Goal: Task Accomplishment & Management: Complete application form

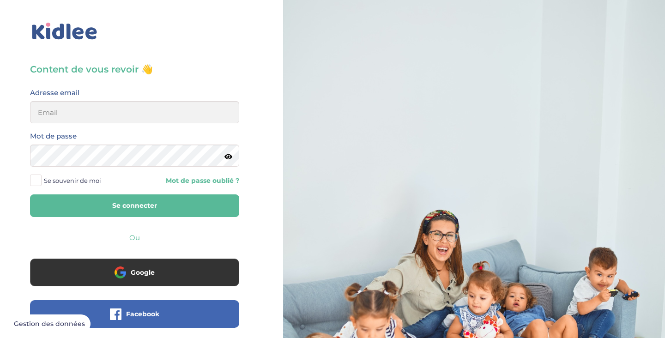
click at [252, 310] on div "Content de vous revoir 👋 Avant de poursuivre veuillez vérifier que tous les cha…" at bounding box center [134, 221] width 283 height 442
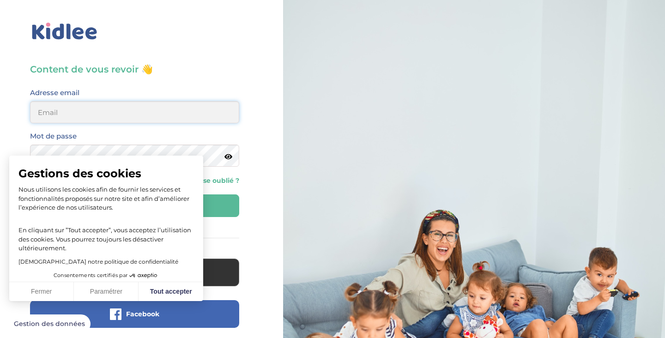
click at [152, 117] on input "email" at bounding box center [134, 112] width 209 height 22
type input "noemieee.r@gmail.com"
click at [134, 206] on button "Se connecter" at bounding box center [134, 205] width 209 height 23
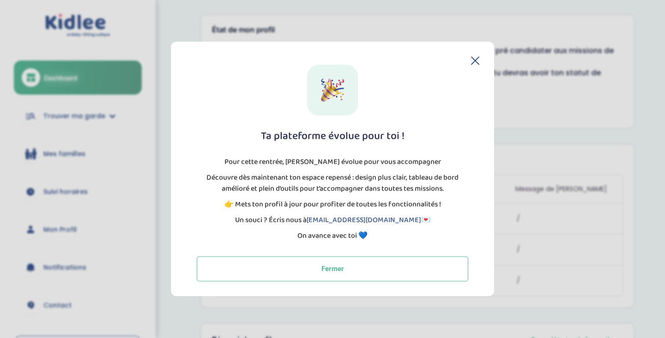
scroll to position [119, 0]
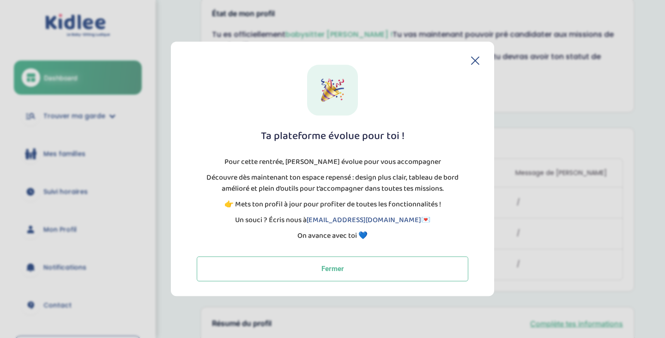
click at [472, 66] on div "Ta plateforme évolue pour toi ! Pour cette rentrée, Kidlee évolue pour vous acc…" at bounding box center [333, 173] width 294 height 217
click at [474, 64] on icon at bounding box center [475, 60] width 8 height 8
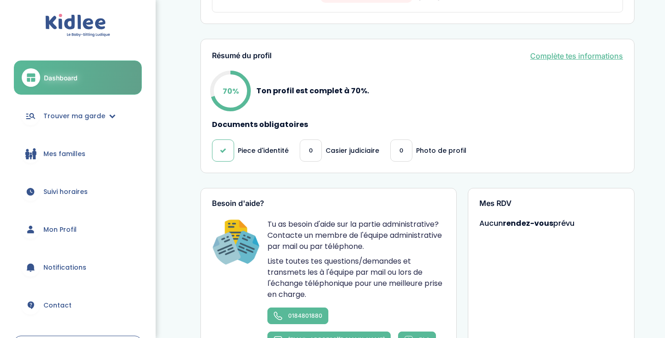
scroll to position [388, 0]
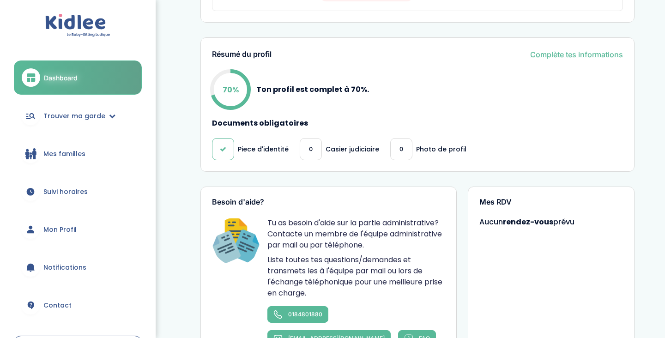
click at [310, 153] on span "0" at bounding box center [311, 150] width 4 height 10
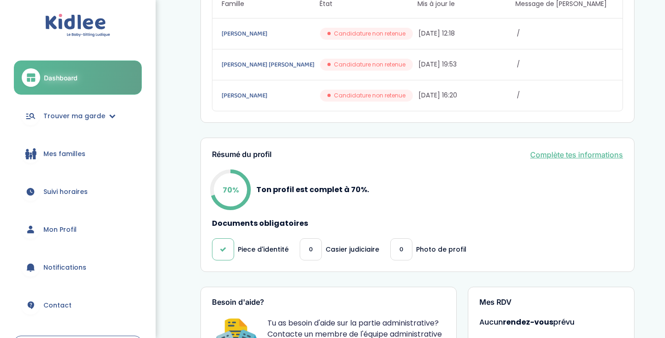
scroll to position [310, 0]
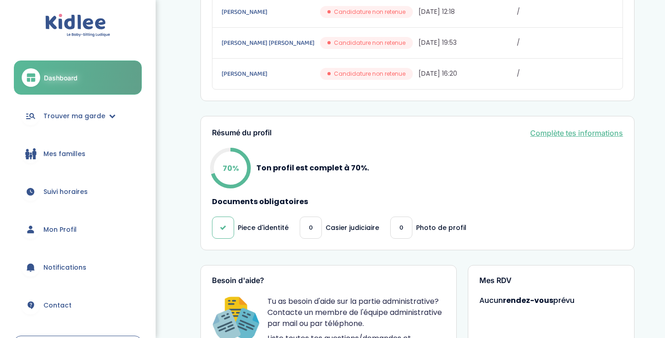
click at [539, 136] on link "Complète tes informations" at bounding box center [576, 132] width 93 height 11
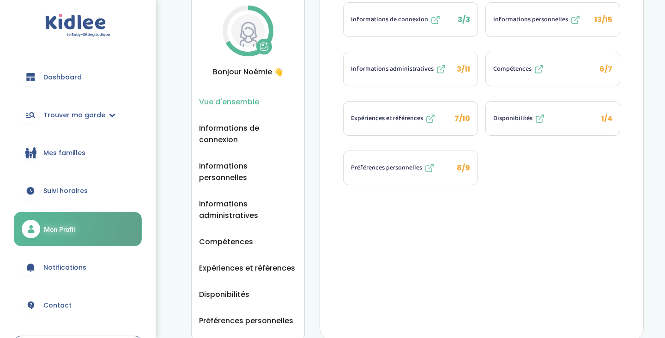
scroll to position [38, 0]
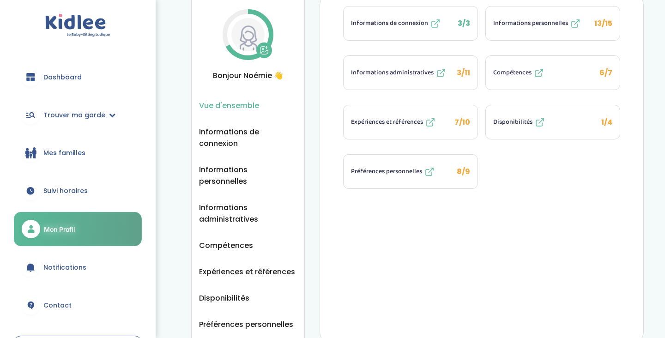
click at [593, 69] on button "Compétences 6/7" at bounding box center [553, 73] width 134 height 34
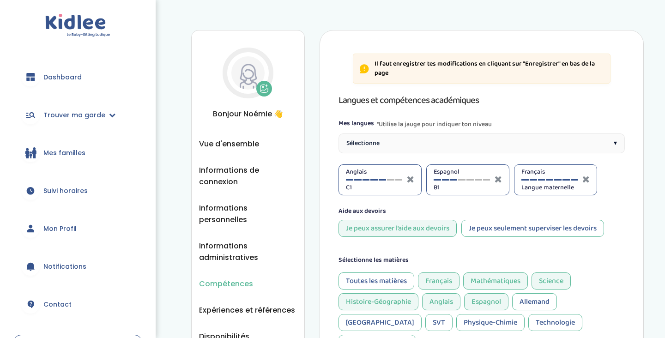
select select "CM2"
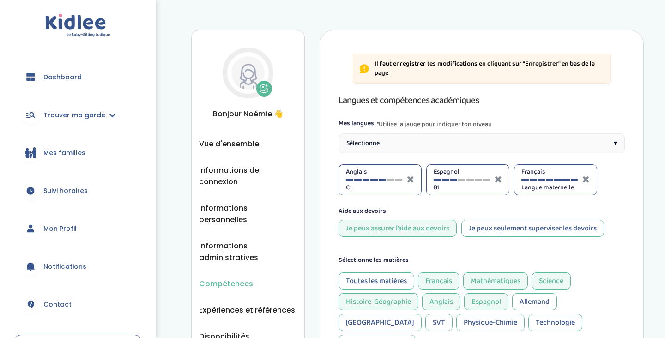
select select "CM2"
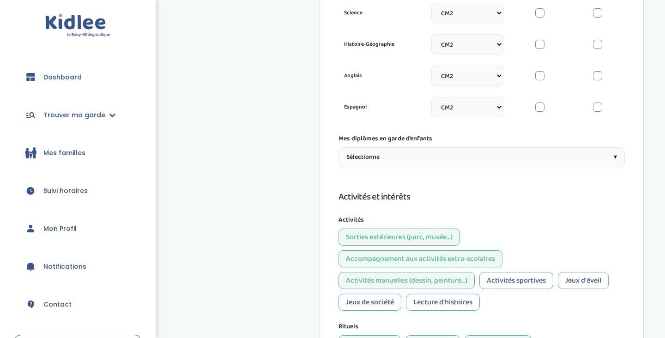
scroll to position [499, 0]
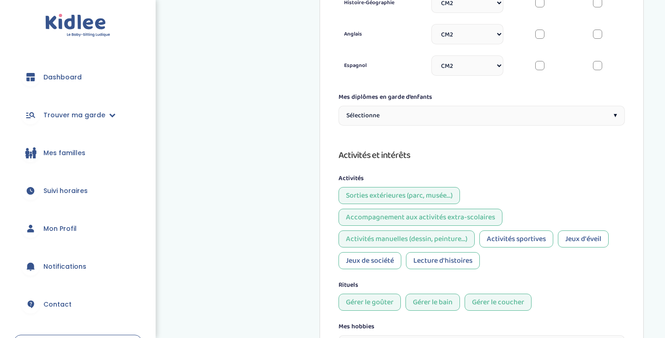
click at [490, 106] on div "Sélectionne ▾" at bounding box center [482, 116] width 286 height 20
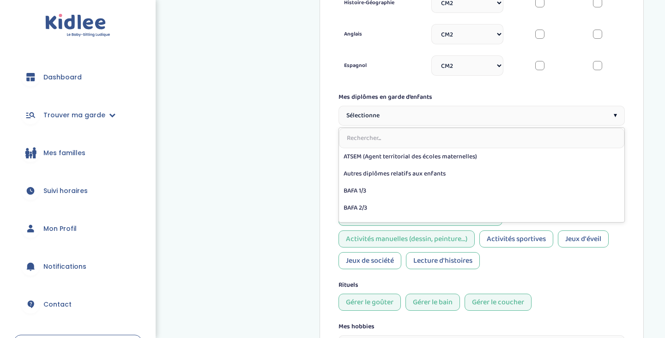
click at [490, 106] on div "Sélectionne ▾" at bounding box center [482, 116] width 286 height 20
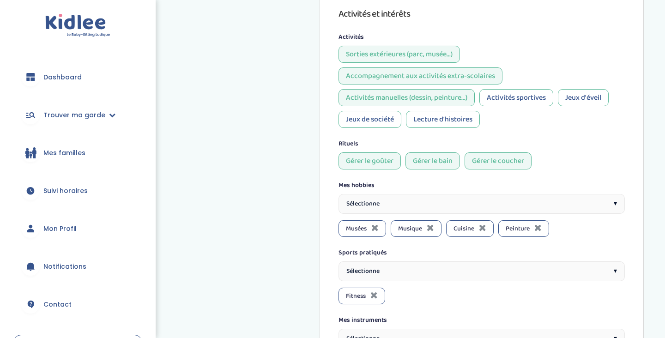
scroll to position [643, 0]
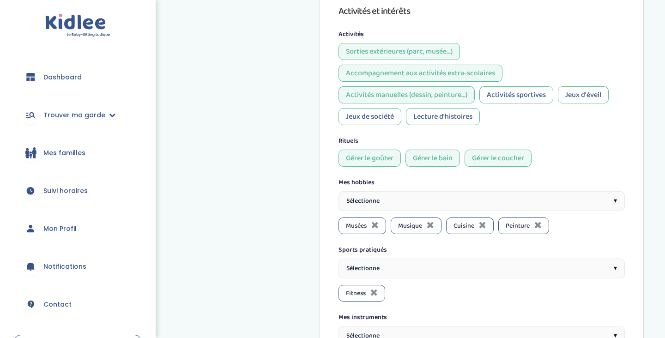
click at [380, 108] on div "Jeux de société" at bounding box center [370, 116] width 63 height 17
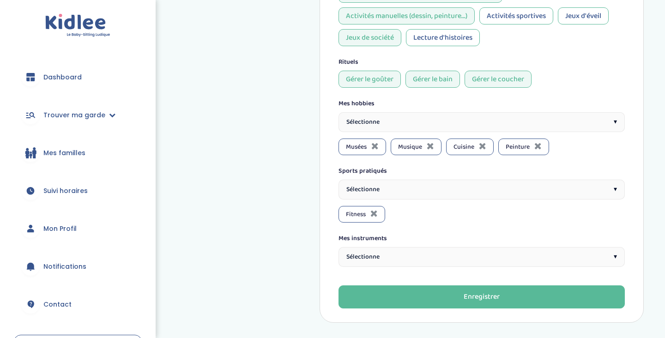
scroll to position [723, 0]
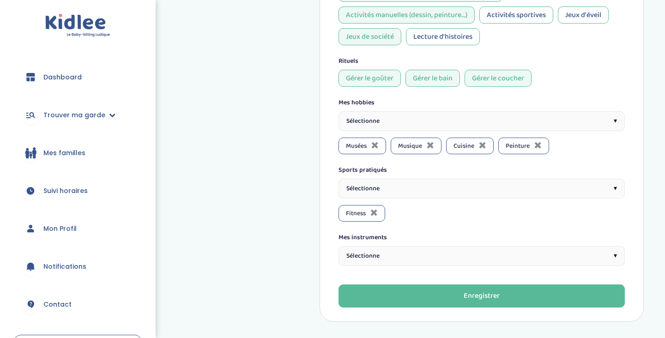
click at [383, 179] on div "Sélectionne ▾" at bounding box center [482, 189] width 286 height 20
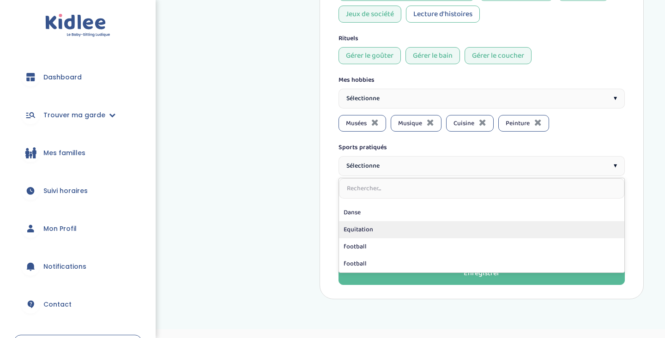
scroll to position [112, 0]
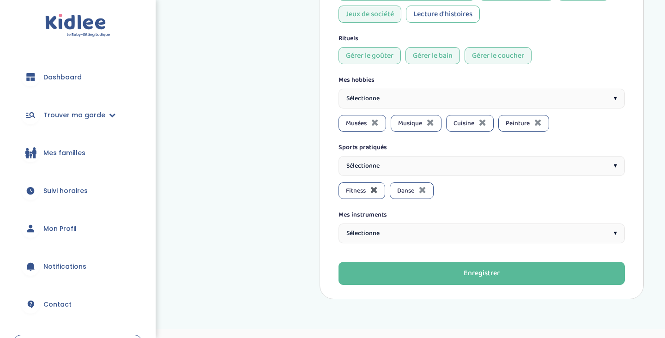
click at [375, 185] on icon at bounding box center [373, 189] width 7 height 9
click at [377, 229] on span "Sélectionne" at bounding box center [362, 234] width 33 height 10
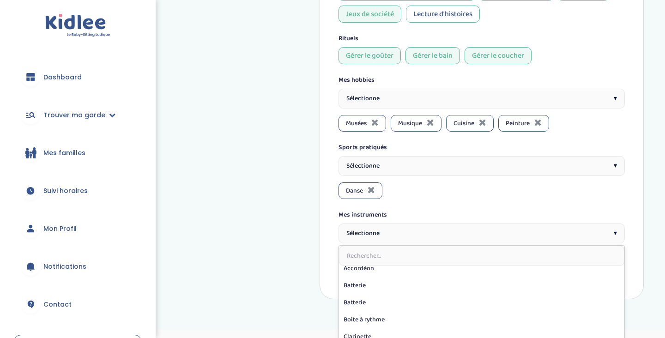
scroll to position [8, 0]
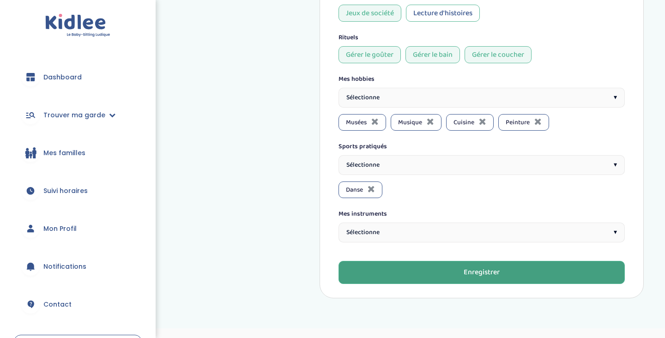
scroll to position [746, 0]
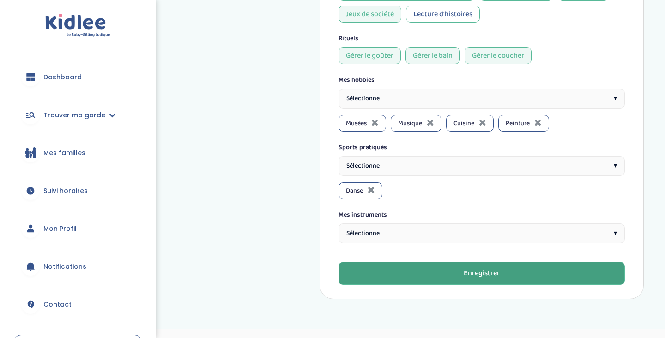
click at [412, 262] on button "Enregistrer" at bounding box center [482, 273] width 286 height 23
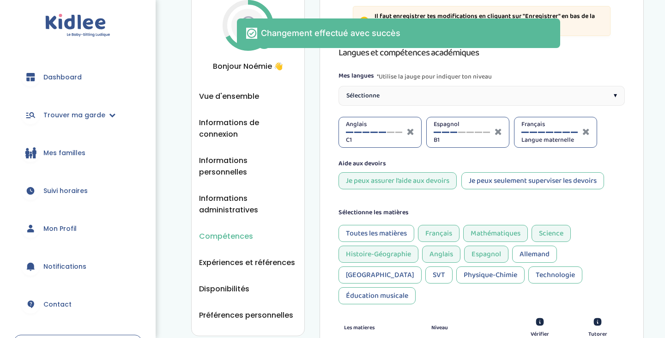
scroll to position [53, 0]
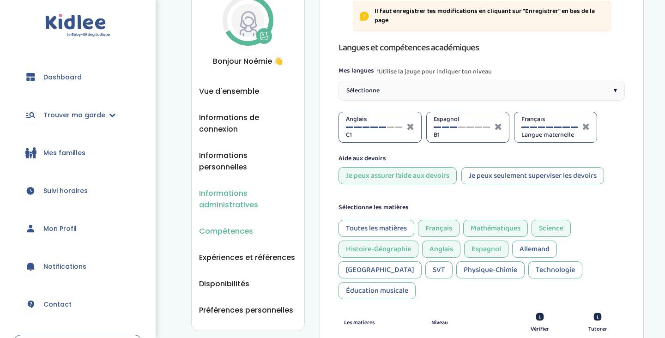
click at [234, 188] on span "Informations administratives" at bounding box center [248, 199] width 98 height 23
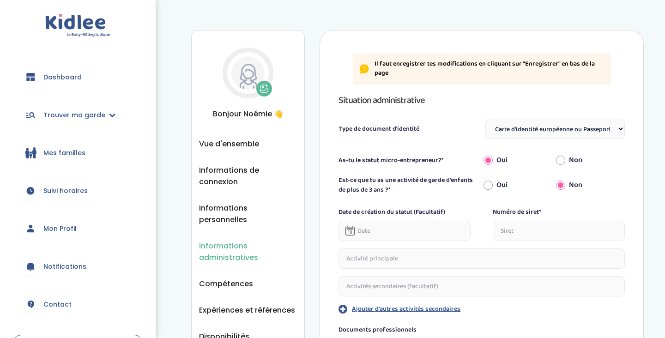
select select "Carte d'identité européenne ou Passeport européen (27 pays concernés)"
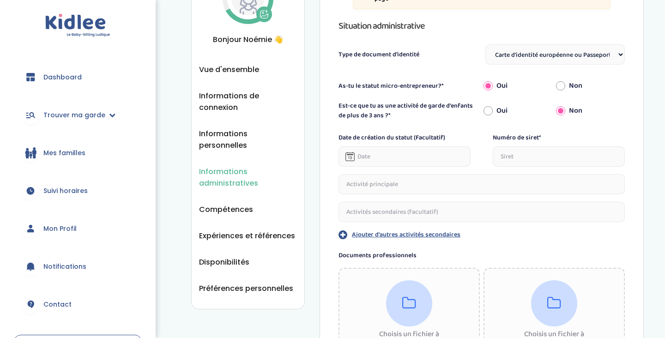
scroll to position [75, 0]
click at [485, 111] on input "Oui" at bounding box center [488, 110] width 9 height 20
radio input "true"
radio input "false"
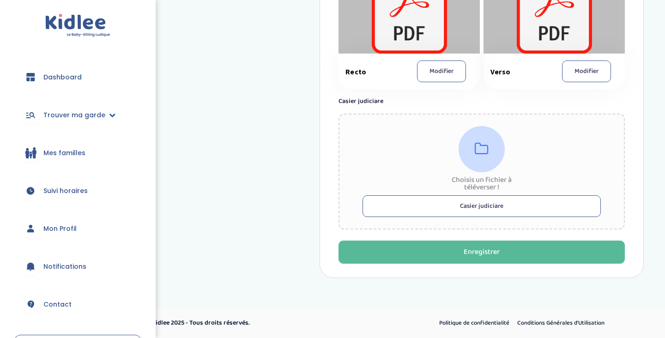
scroll to position [673, 0]
click at [457, 208] on button "Casier judiciare" at bounding box center [482, 207] width 238 height 22
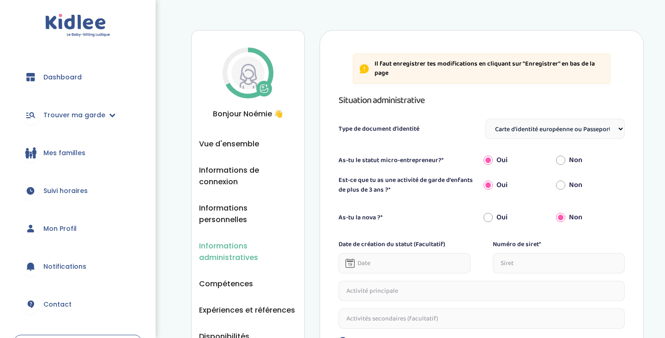
scroll to position [0, 0]
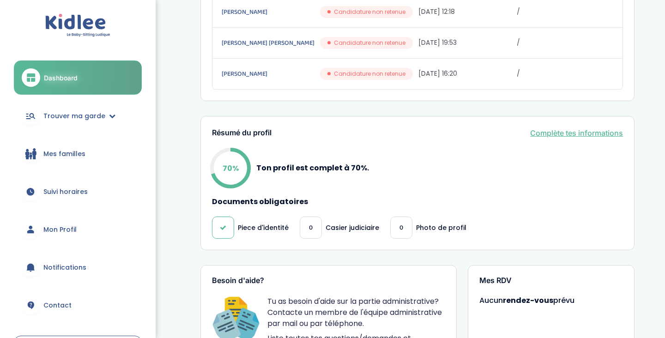
scroll to position [310, 0]
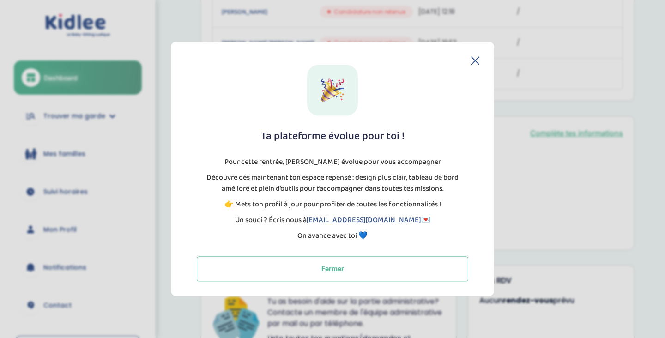
click at [472, 60] on icon at bounding box center [475, 60] width 8 height 8
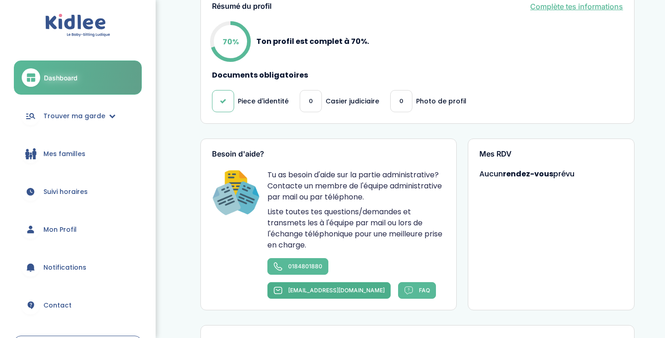
scroll to position [364, 0]
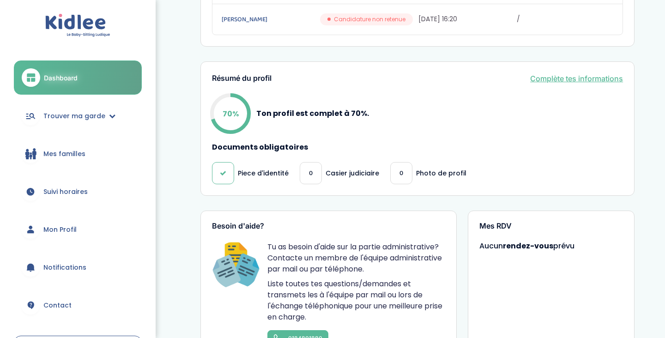
click at [408, 168] on div "0" at bounding box center [401, 173] width 22 height 22
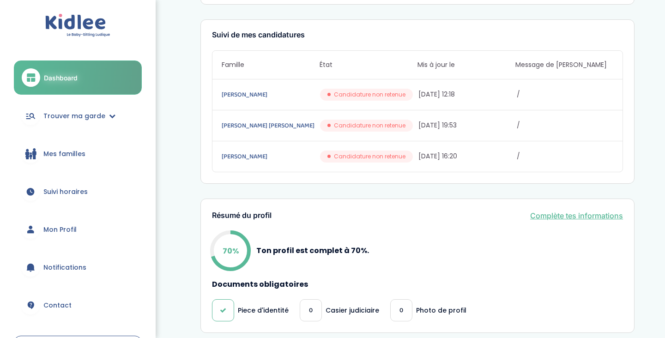
scroll to position [246, 0]
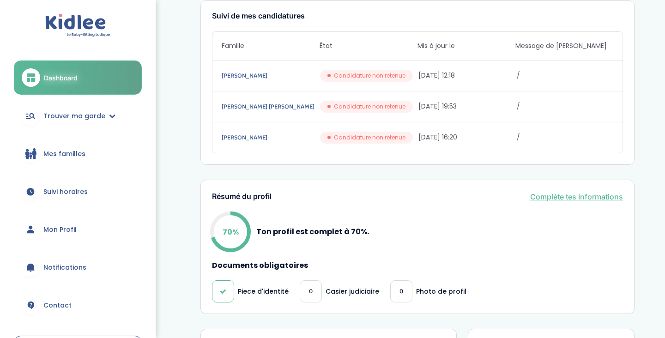
click at [563, 198] on link "Complète tes informations" at bounding box center [576, 196] width 93 height 11
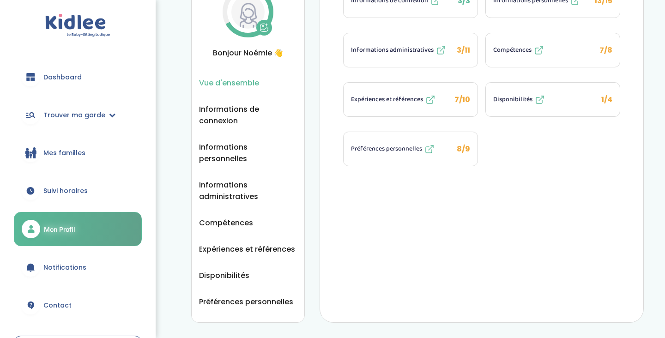
scroll to position [72, 0]
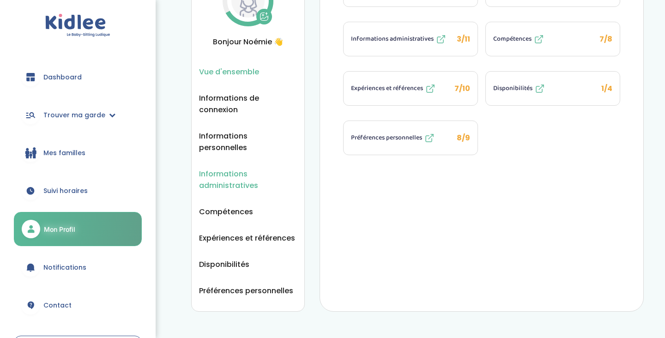
click at [266, 171] on span "Informations administratives" at bounding box center [248, 179] width 98 height 23
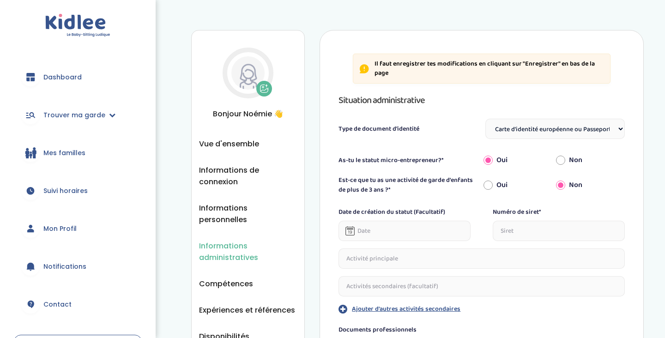
select select "Carte d'identité européenne ou Passeport européen (27 pays concernés)"
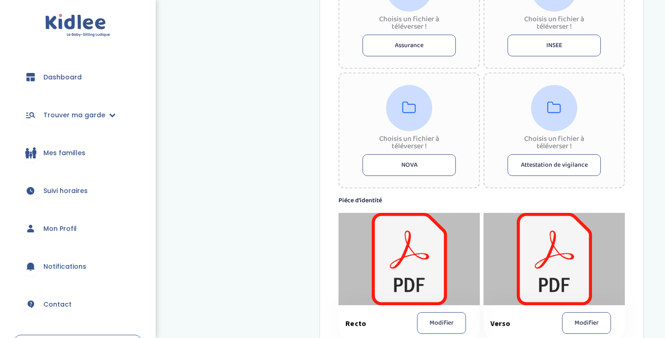
scroll to position [612, 0]
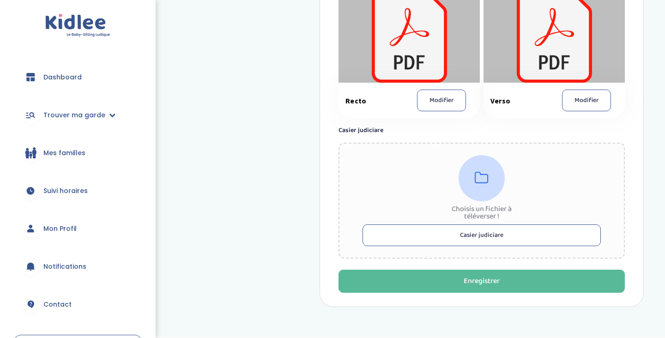
click at [464, 236] on button "Casier judiciare" at bounding box center [482, 235] width 238 height 22
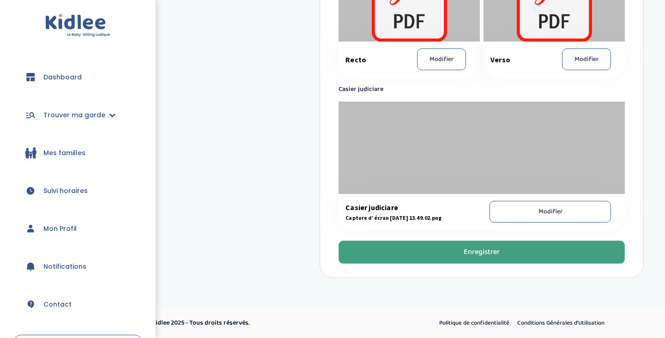
scroll to position [653, 0]
click at [375, 248] on button "Enregistrer" at bounding box center [482, 252] width 286 height 23
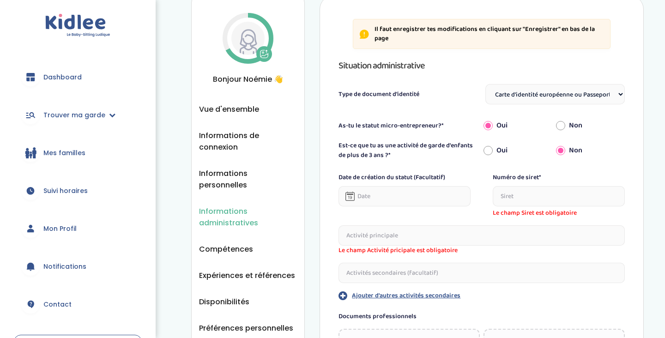
scroll to position [30, 0]
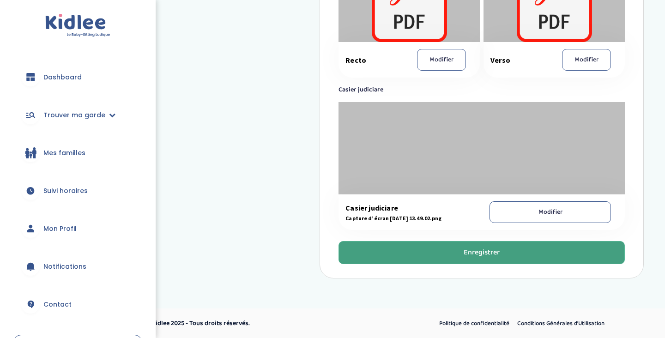
click at [375, 256] on button "Enregistrer" at bounding box center [482, 252] width 286 height 23
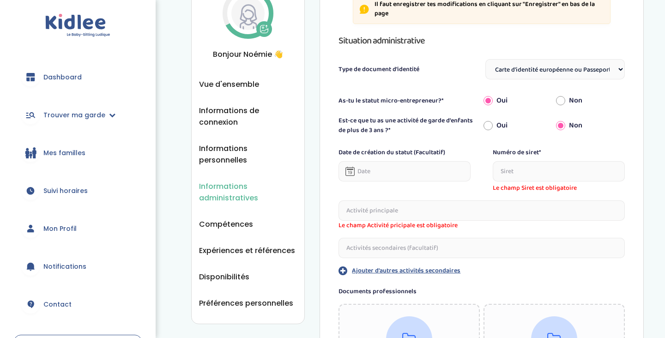
scroll to position [60, 0]
click at [560, 103] on input "Non" at bounding box center [560, 100] width 9 height 20
radio input "true"
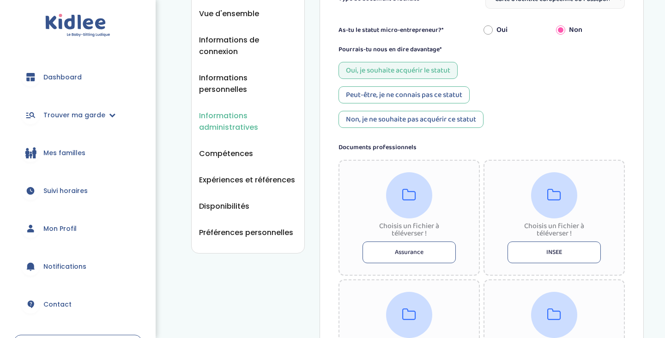
scroll to position [132, 0]
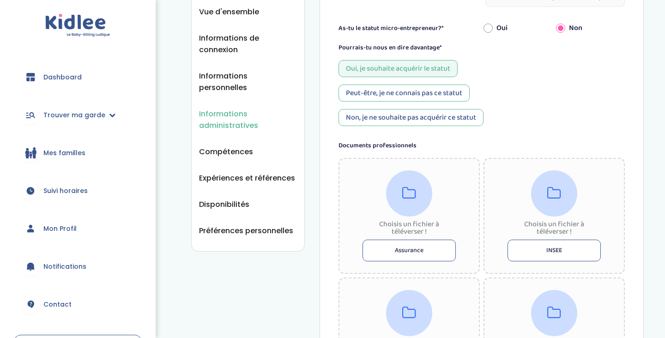
click at [451, 70] on div "Oui, je souhaite acquérir le statut" at bounding box center [398, 68] width 119 height 17
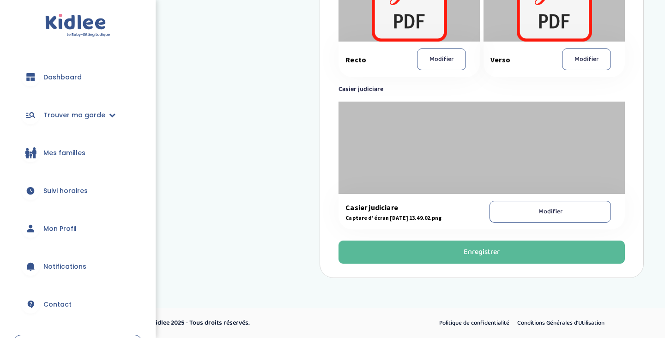
scroll to position [600, 0]
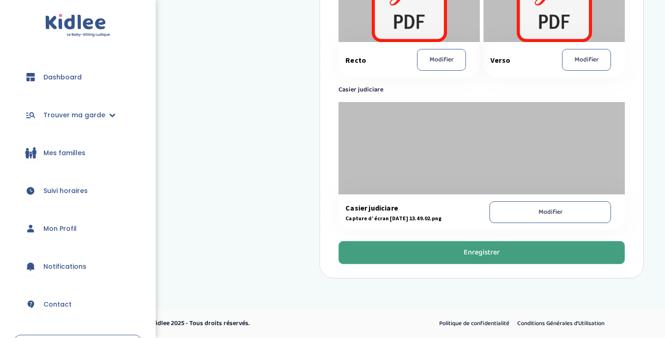
click at [491, 250] on div "Enregistrer" at bounding box center [482, 253] width 36 height 11
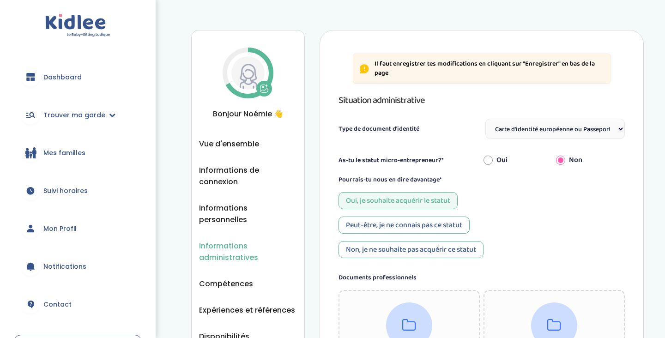
scroll to position [0, 0]
click at [266, 86] on icon at bounding box center [266, 86] width 1 height 2
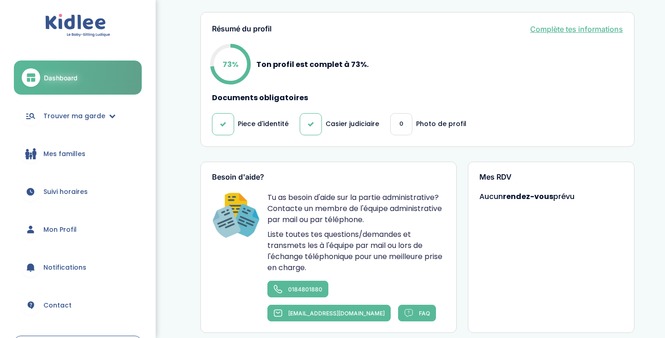
scroll to position [318, 0]
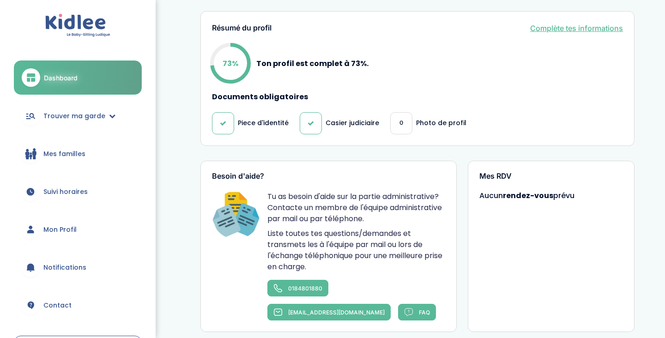
click at [293, 73] on div "73% Ton profil est complet à 73%." at bounding box center [417, 63] width 411 height 37
click at [245, 72] on circle at bounding box center [230, 63] width 37 height 37
click at [264, 67] on p "Ton profil est complet à 73%." at bounding box center [312, 64] width 112 height 12
click at [536, 26] on link "Complète tes informations" at bounding box center [576, 28] width 93 height 11
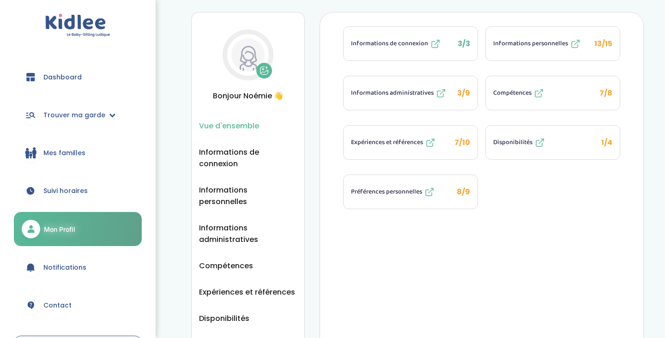
scroll to position [18, 0]
click at [266, 68] on icon at bounding box center [266, 68] width 1 height 2
click at [262, 69] on icon at bounding box center [264, 70] width 9 height 9
click at [76, 116] on span "Trouver ma garde" at bounding box center [74, 115] width 62 height 10
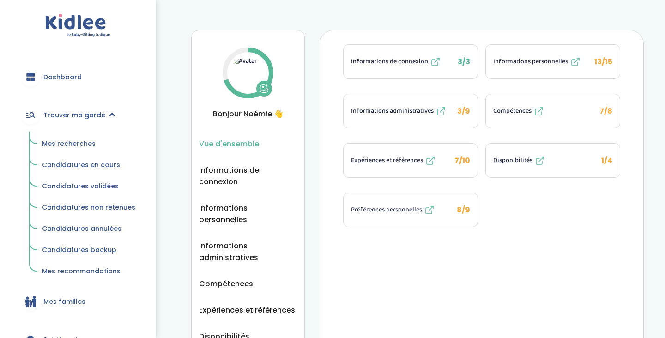
click at [82, 145] on span "Mes recherches" at bounding box center [69, 143] width 54 height 9
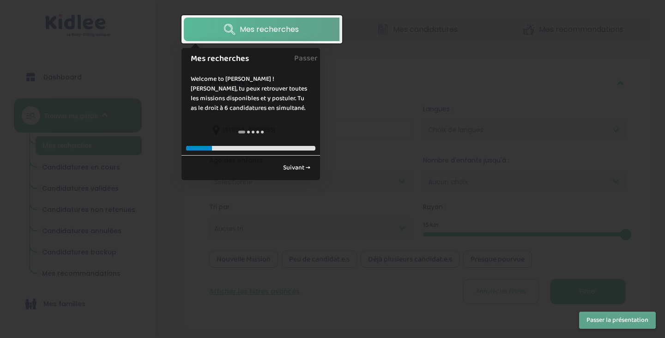
scroll to position [33, 0]
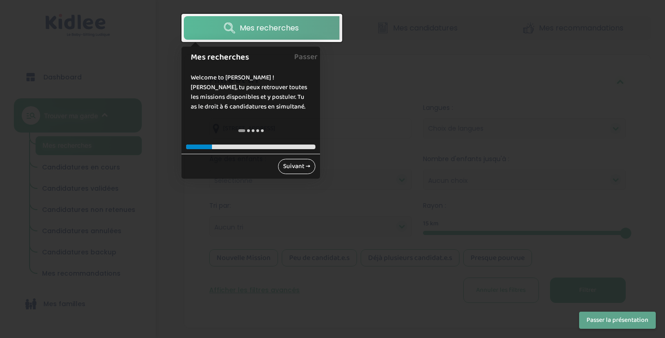
click at [296, 168] on link "Suivant →" at bounding box center [296, 166] width 37 height 15
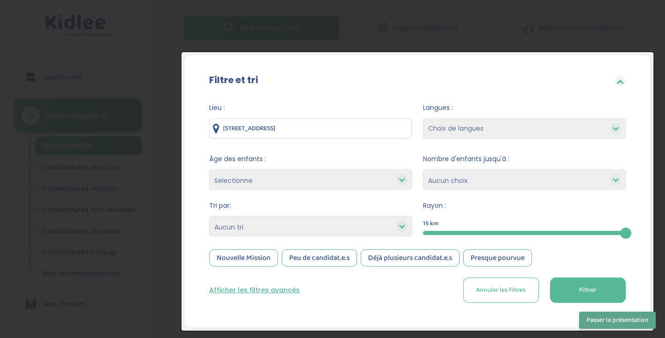
scroll to position [69, 0]
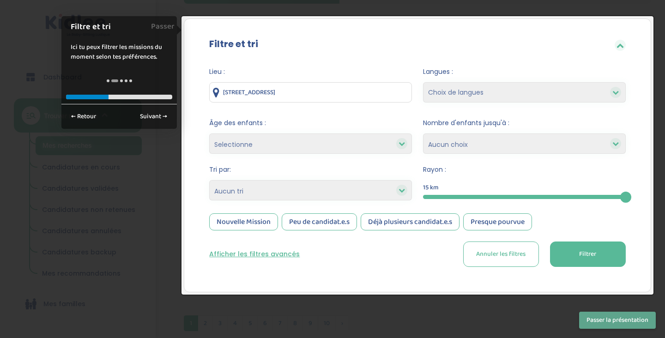
click at [528, 255] on button "Annuler les filtres" at bounding box center [501, 254] width 76 height 25
click at [379, 96] on input "[STREET_ADDRESS]" at bounding box center [310, 92] width 203 height 20
click at [379, 96] on input "41 Avenue Gallieni, Noisy-le-Sec, France" at bounding box center [310, 92] width 203 height 20
type input "paris"
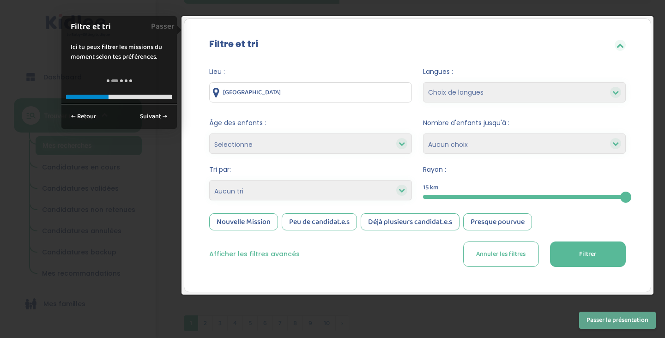
select select "2"
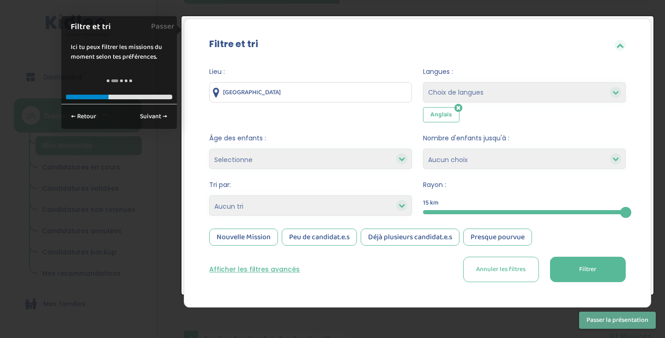
select select "12"
select select
select select "2"
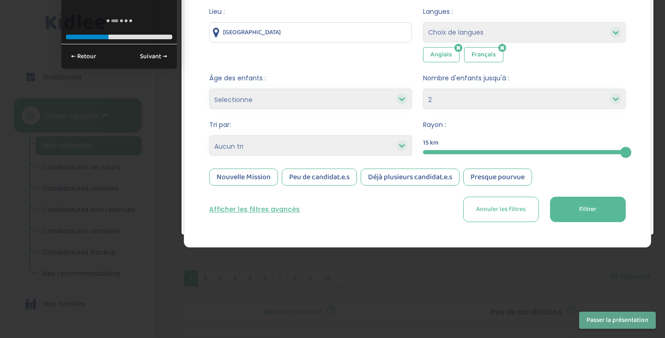
scroll to position [130, 0]
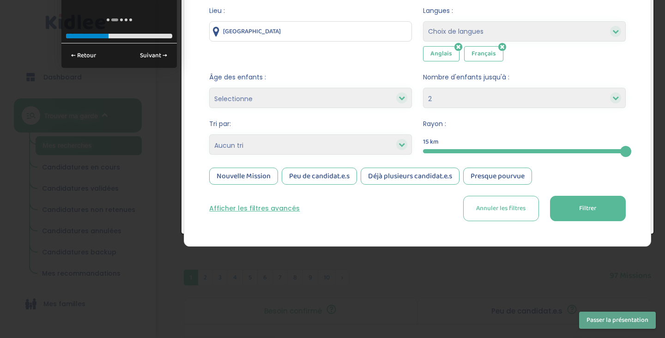
click at [567, 210] on button "Filtrer" at bounding box center [588, 208] width 76 height 25
click at [569, 208] on button "Filtrer" at bounding box center [588, 208] width 76 height 25
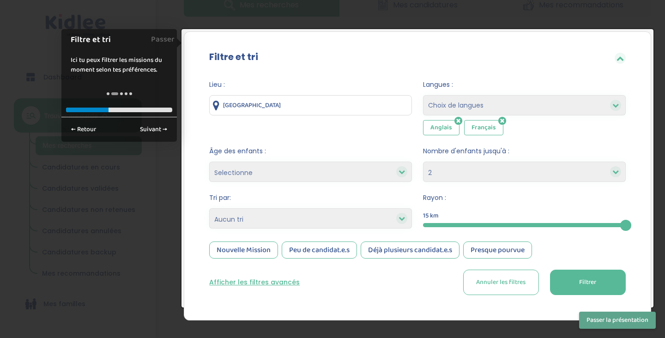
scroll to position [20, 0]
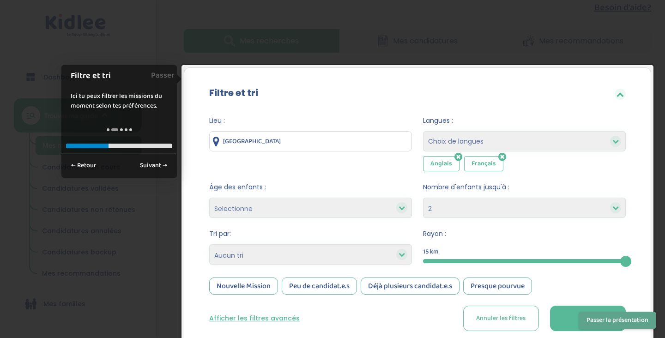
click at [623, 91] on icon at bounding box center [620, 94] width 7 height 7
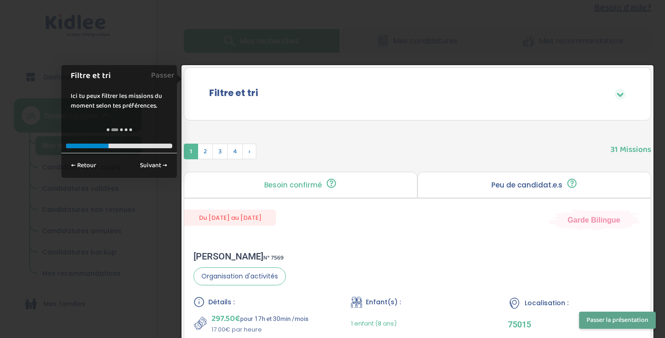
scroll to position [190, 0]
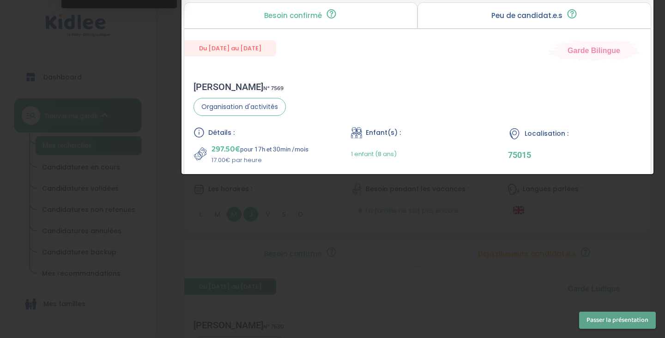
click at [593, 326] on button "Passer la présentation" at bounding box center [617, 320] width 77 height 17
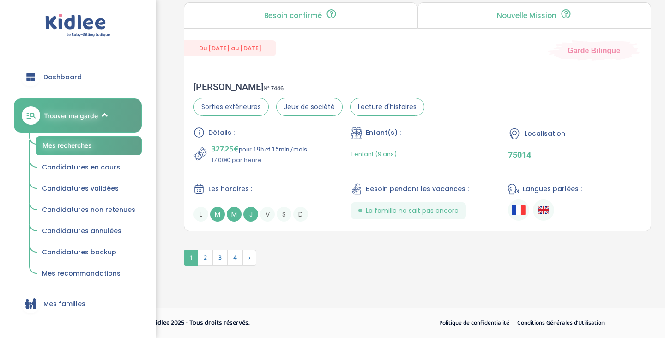
scroll to position [2335, 0]
click at [204, 260] on span "2" at bounding box center [205, 258] width 15 height 16
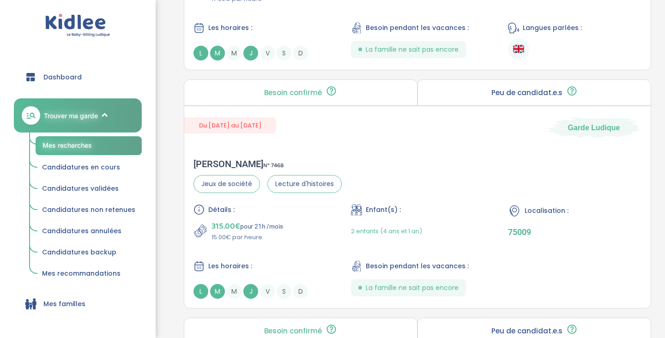
scroll to position [1781, 0]
click at [203, 292] on span "L" at bounding box center [201, 291] width 15 height 15
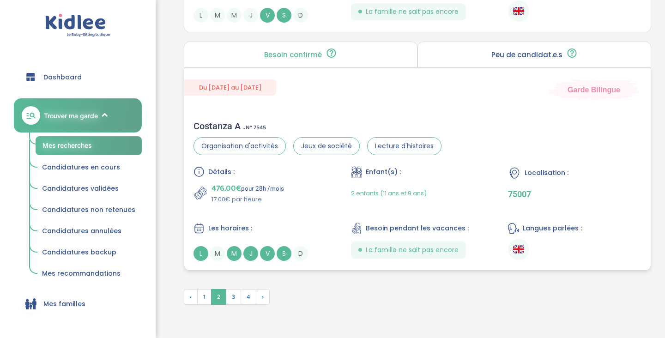
scroll to position [2296, 0]
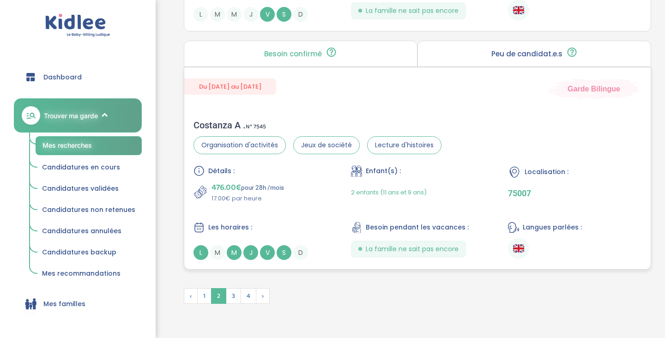
click at [216, 123] on div "Costanza A . N° 7545" at bounding box center [318, 125] width 248 height 11
click at [236, 295] on span "3" at bounding box center [233, 296] width 15 height 16
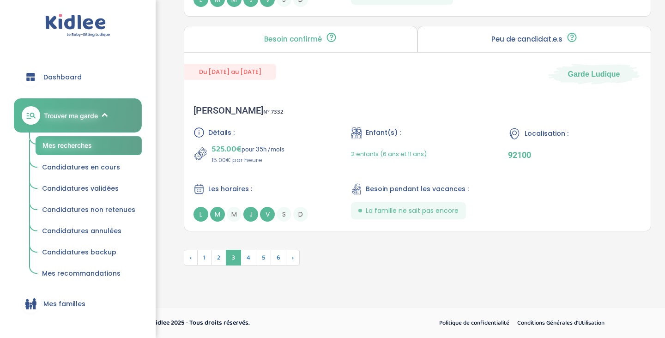
scroll to position [2287, 0]
click at [249, 256] on span "4" at bounding box center [249, 258] width 16 height 16
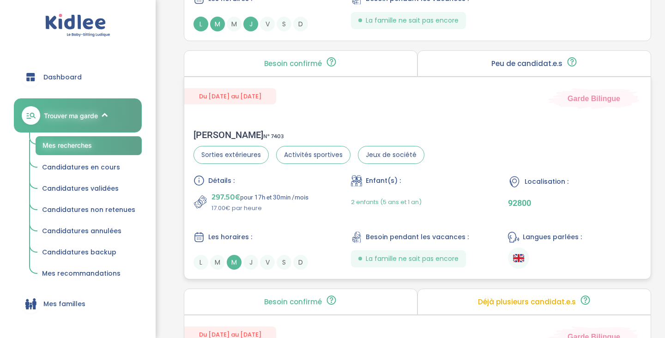
scroll to position [857, 0]
click at [215, 131] on div "Mélanie J . N° 7403" at bounding box center [309, 134] width 231 height 11
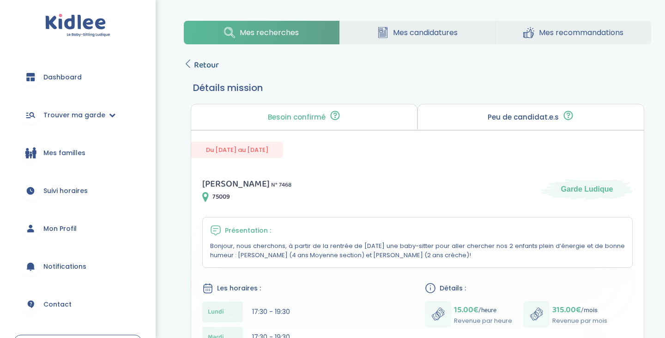
click at [196, 70] on span "Retour" at bounding box center [206, 65] width 25 height 13
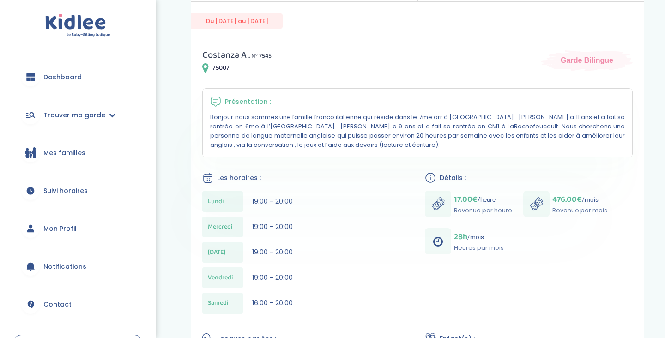
scroll to position [93, 0]
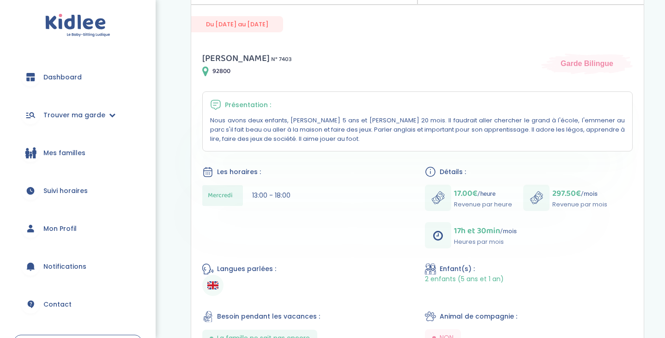
scroll to position [124, 0]
